Goal: Task Accomplishment & Management: Complete application form

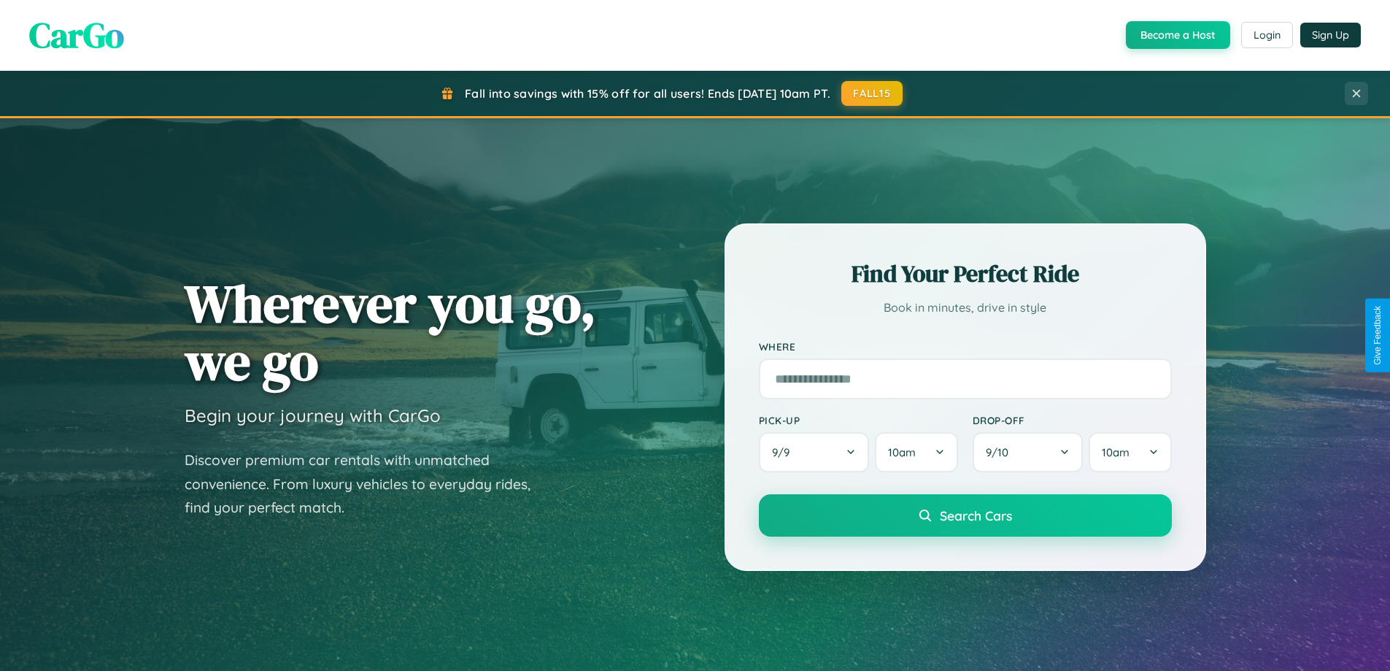
scroll to position [2808, 0]
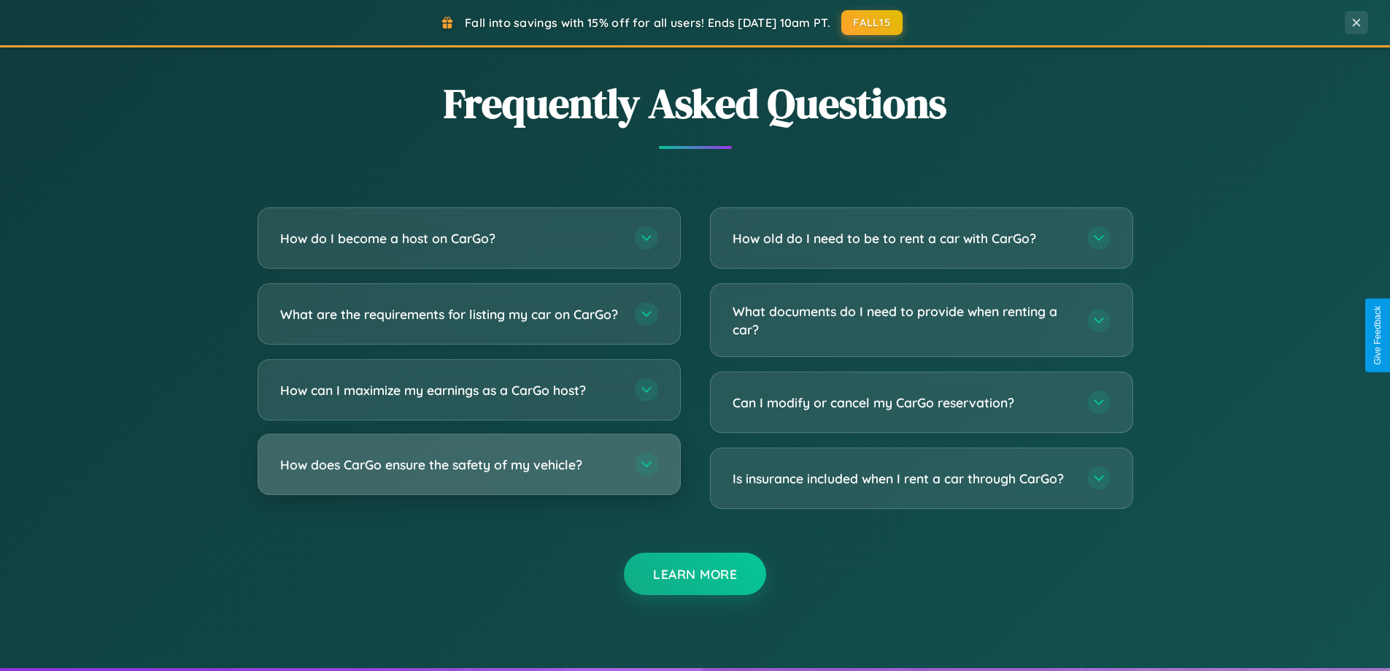
click at [468, 474] on h3 "How does CarGo ensure the safety of my vehicle?" at bounding box center [450, 464] width 340 height 18
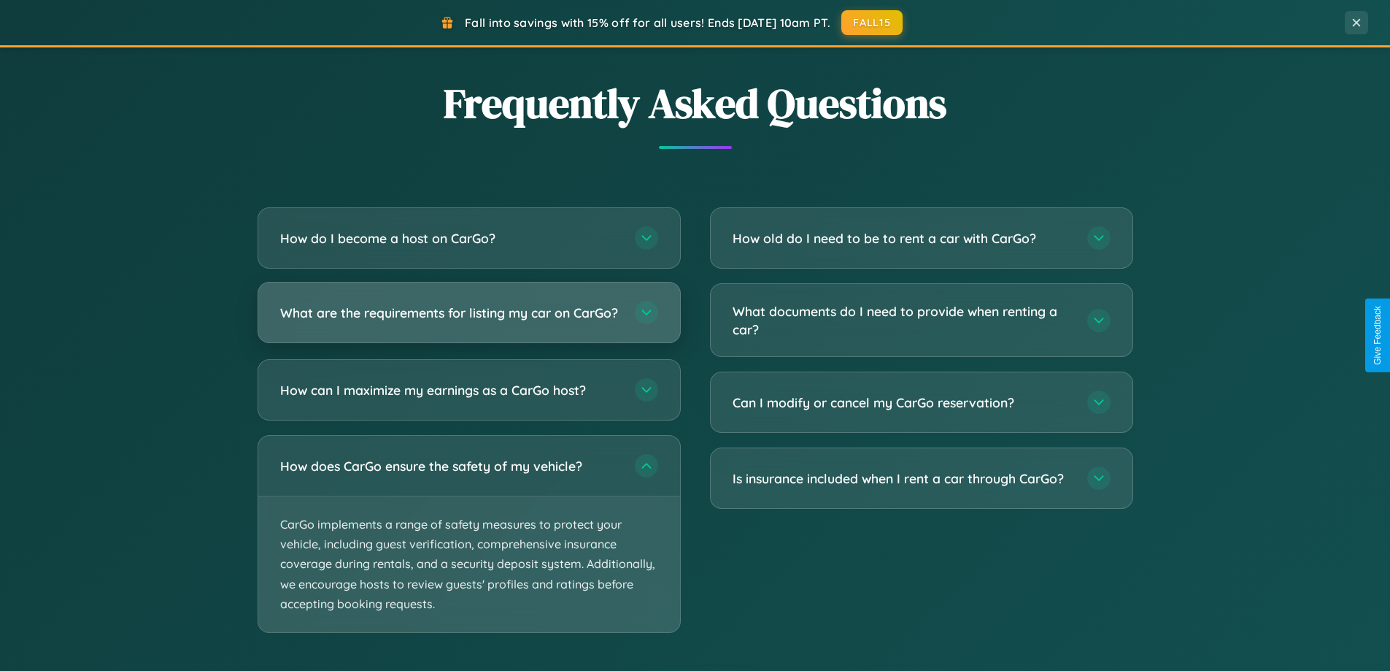
click at [468, 319] on h3 "What are the requirements for listing my car on CarGo?" at bounding box center [450, 313] width 340 height 18
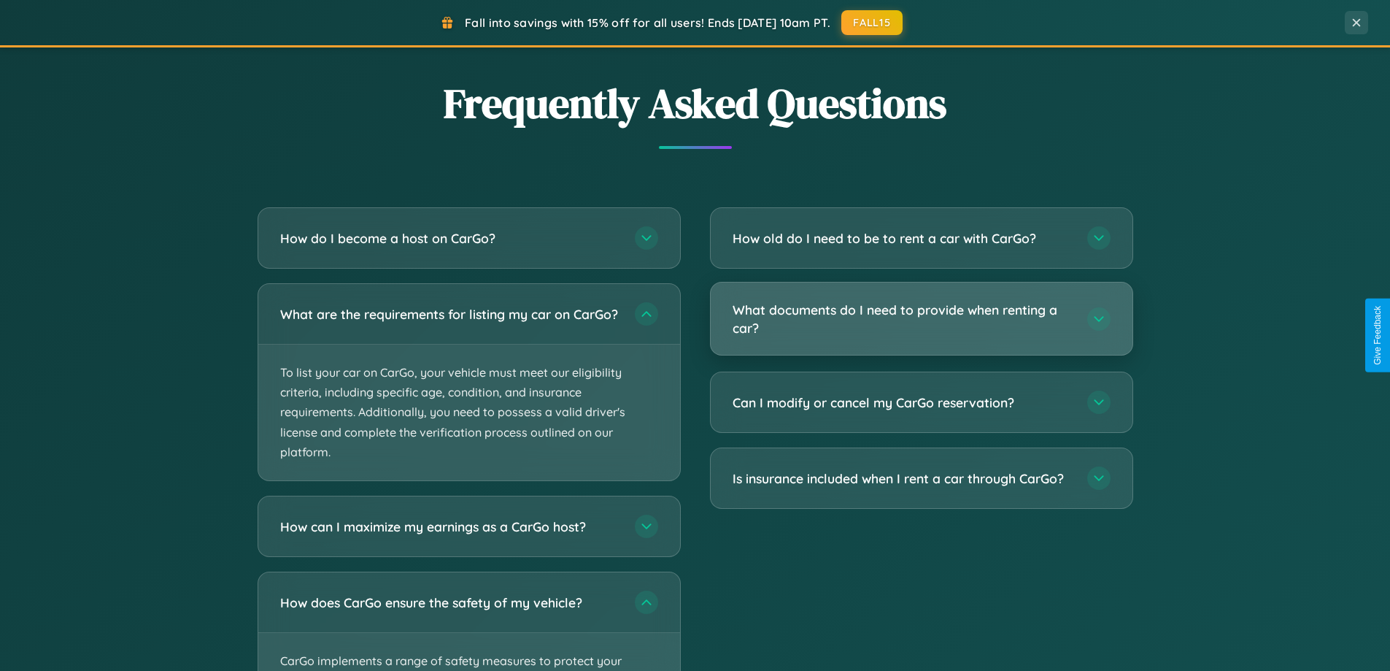
click at [921, 319] on h3 "What documents do I need to provide when renting a car?" at bounding box center [903, 319] width 340 height 36
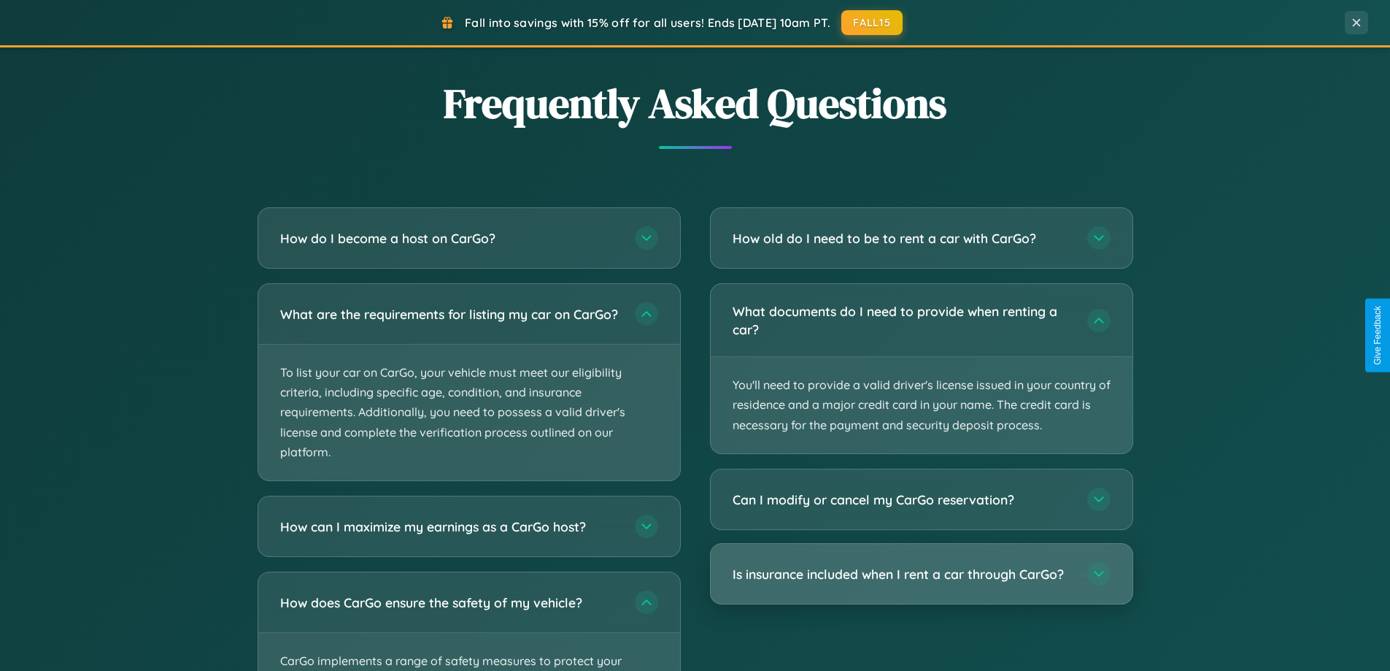
click at [921, 574] on h3 "Is insurance included when I rent a car through CarGo?" at bounding box center [903, 574] width 340 height 18
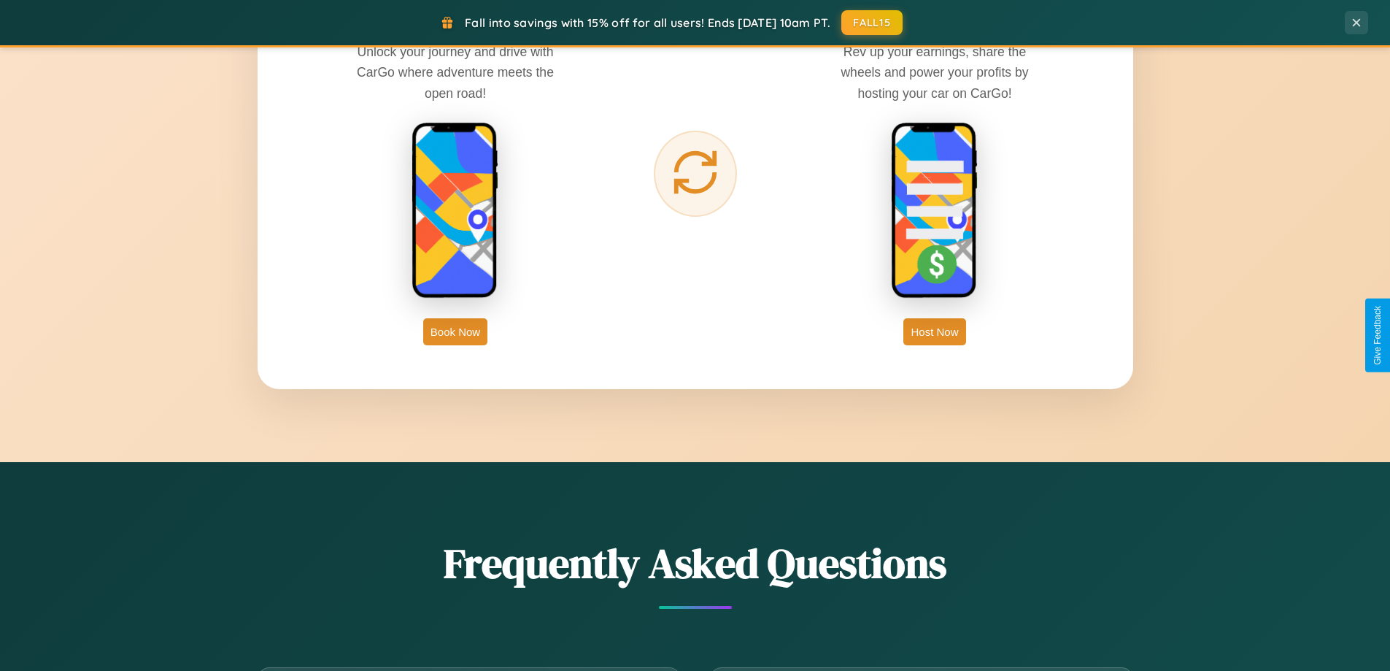
scroll to position [2344, 0]
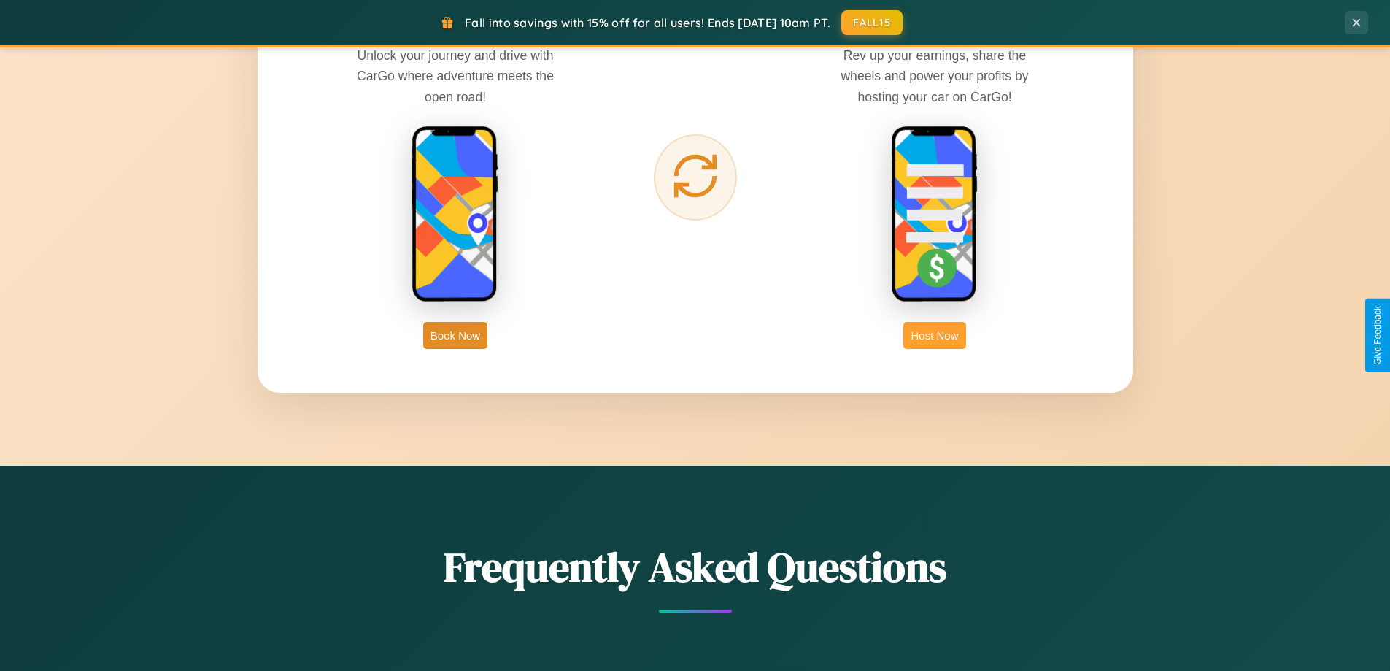
click at [935, 335] on button "Host Now" at bounding box center [934, 335] width 62 height 27
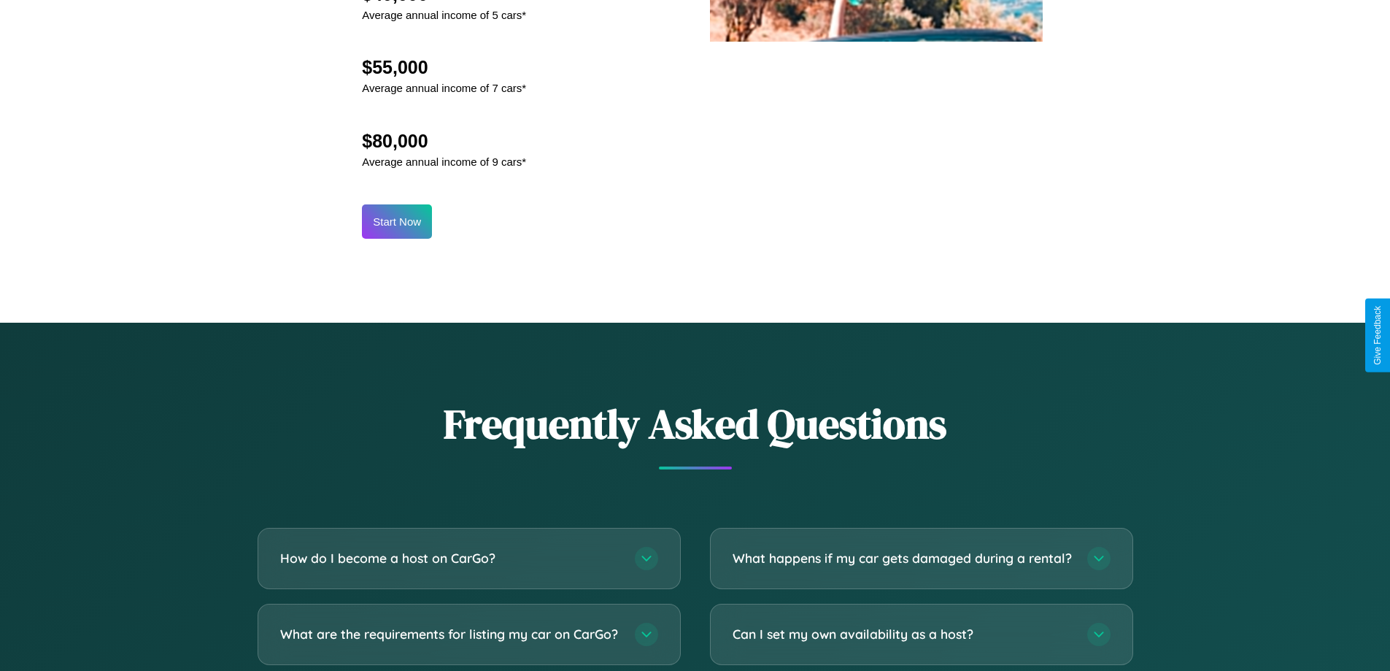
scroll to position [1972, 0]
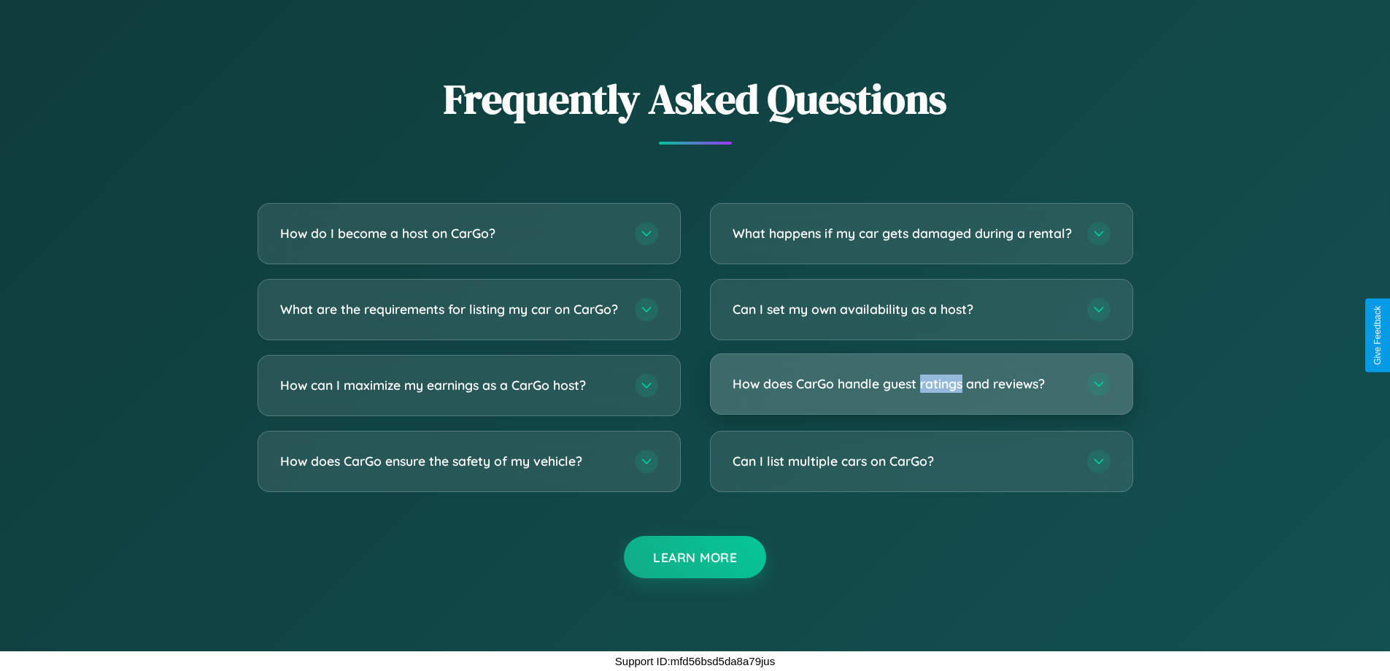
click at [921, 384] on h3 "How does CarGo handle guest ratings and reviews?" at bounding box center [903, 383] width 340 height 18
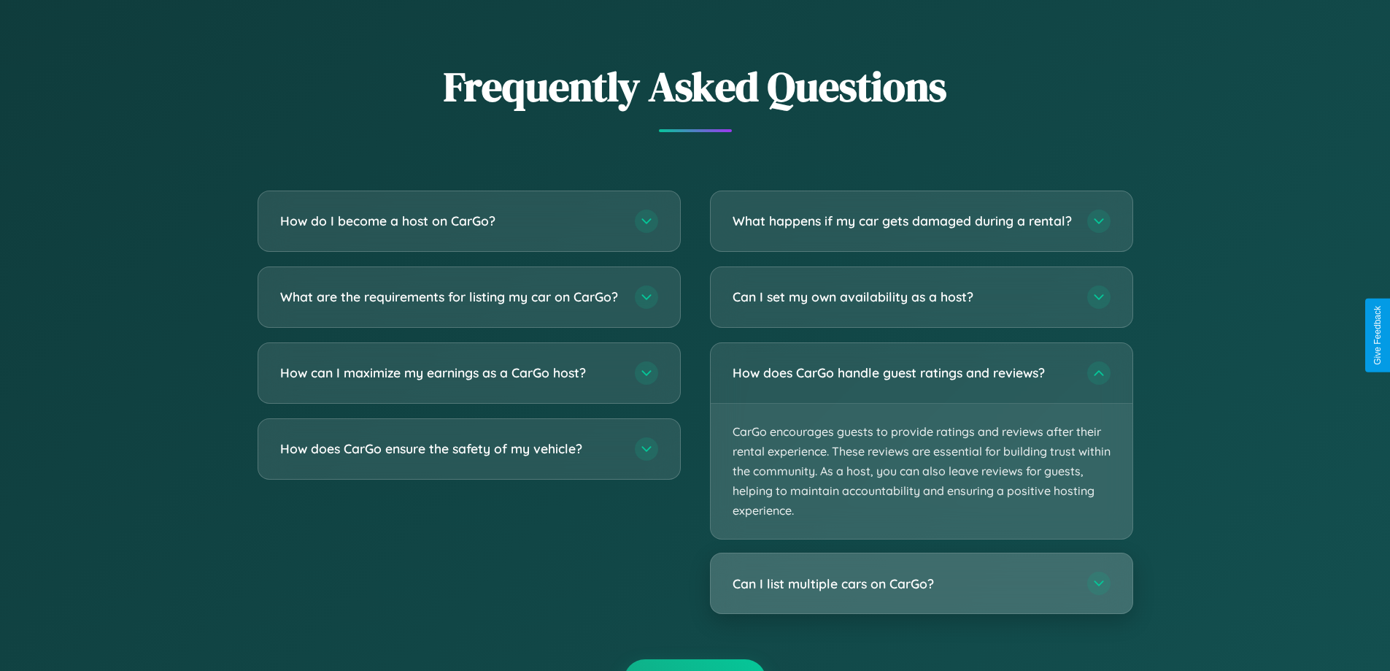
click at [921, 592] on h3 "Can I list multiple cars on CarGo?" at bounding box center [903, 583] width 340 height 18
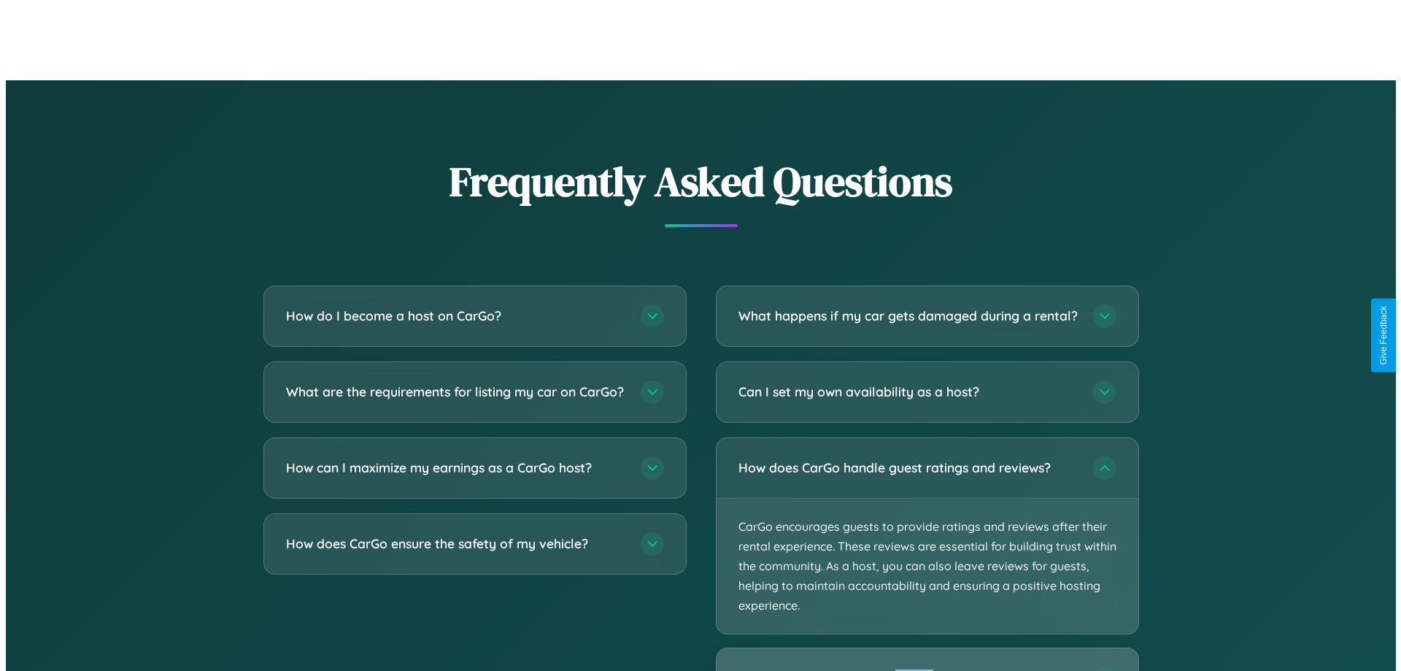
scroll to position [705, 0]
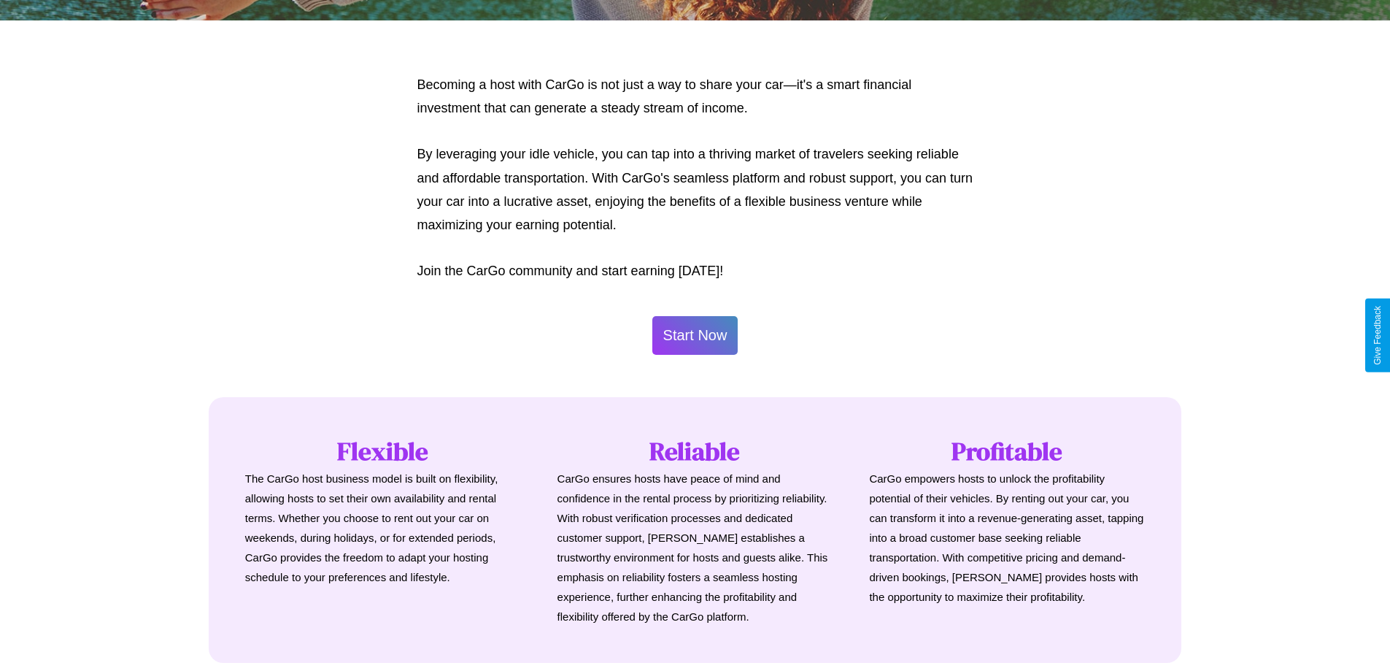
click at [695, 335] on button "Start Now" at bounding box center [695, 335] width 86 height 39
